Goal: Information Seeking & Learning: Learn about a topic

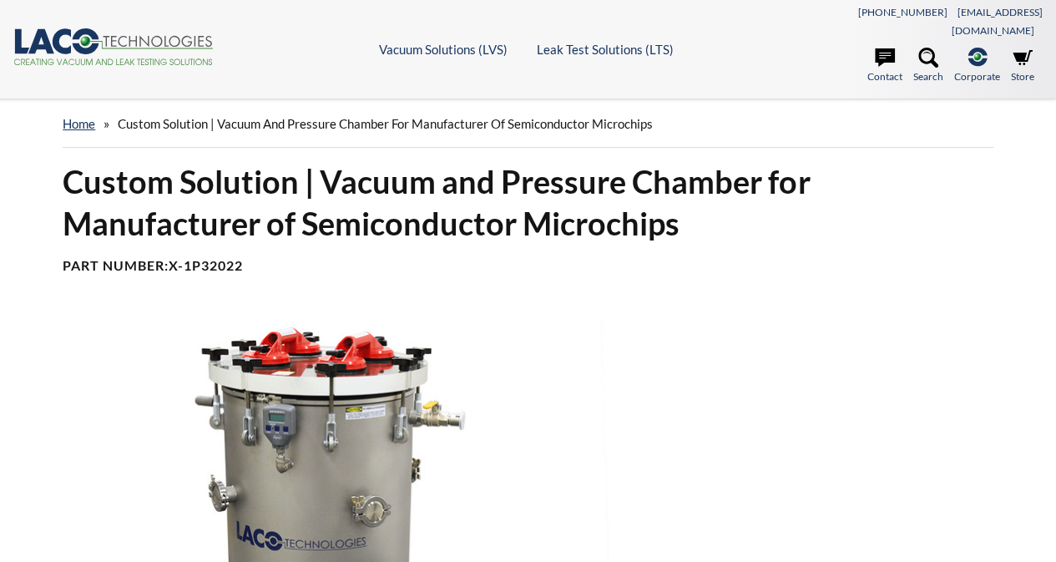
select select "Language Translate Widget"
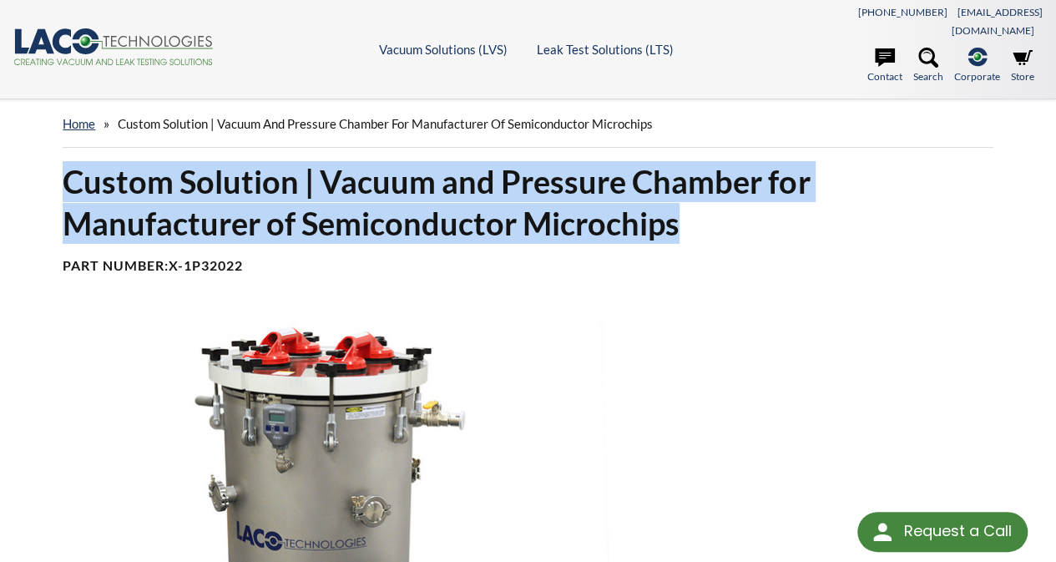
drag, startPoint x: 70, startPoint y: 154, endPoint x: 684, endPoint y: 216, distance: 616.9
click at [684, 216] on h1 "Custom Solution | Vacuum and Pressure Chamber for Manufacturer of Semiconductor…" at bounding box center [528, 202] width 931 height 83
copy h1 "Custom Solution | Vacuum and Pressure Chamber for Manufacturer of Semiconductor…"
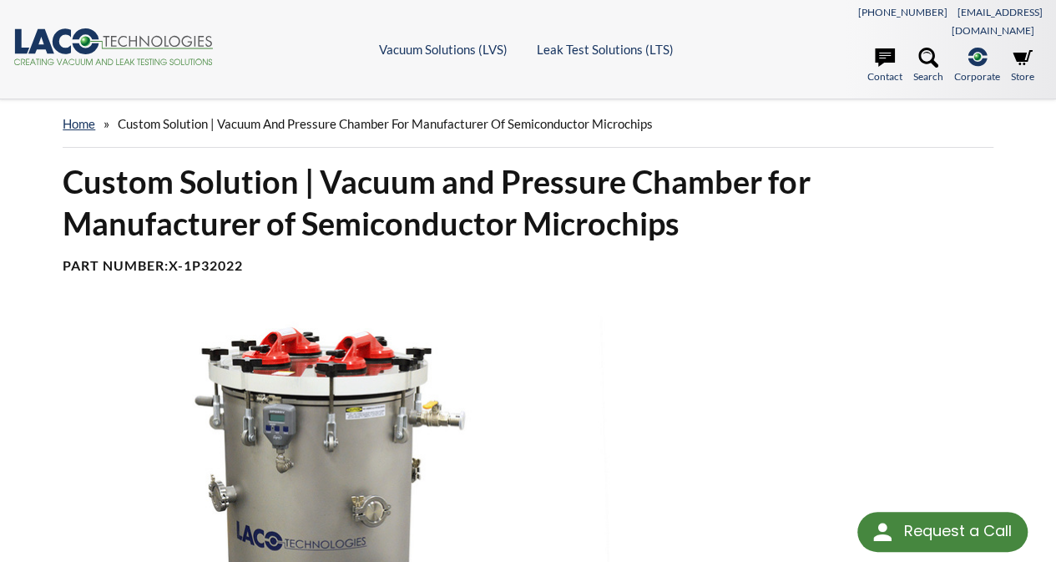
select select "Language Translate Widget"
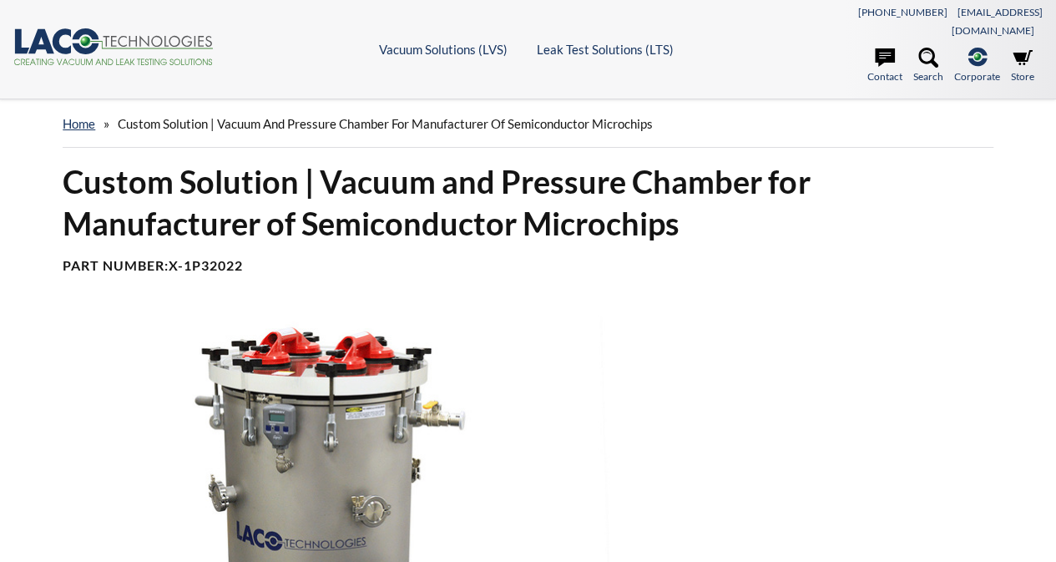
select select "Language Translate Widget"
